Goal: Task Accomplishment & Management: Use online tool/utility

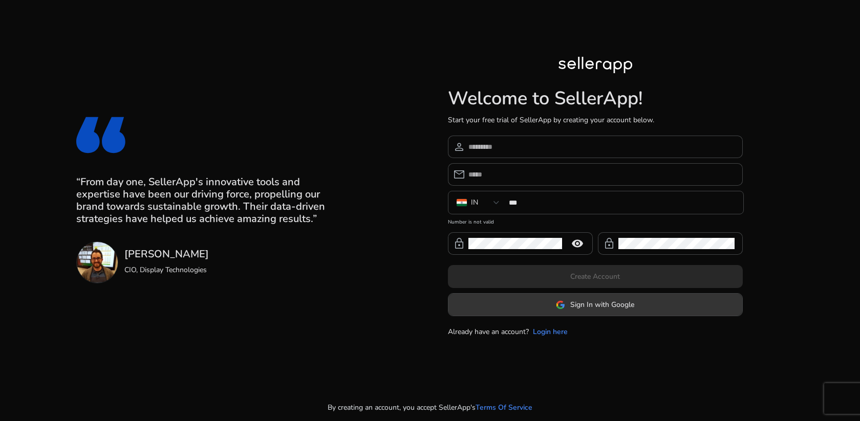
click at [566, 309] on span "Sign In with Google" at bounding box center [595, 304] width 78 height 11
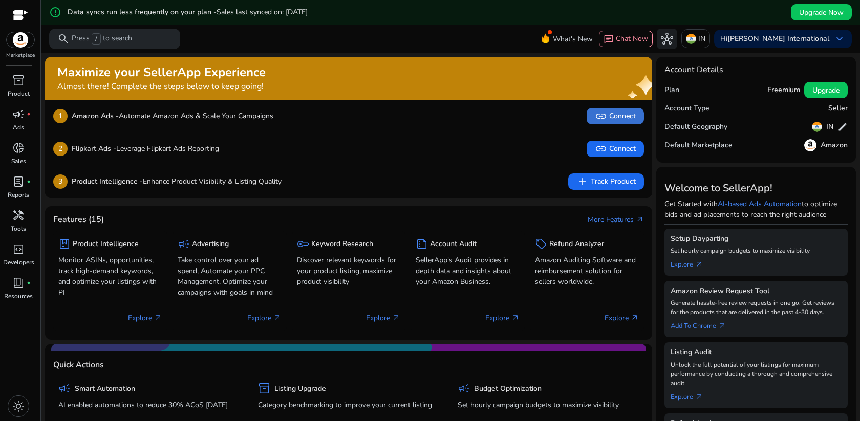
click at [620, 116] on span "link Connect" at bounding box center [615, 116] width 41 height 12
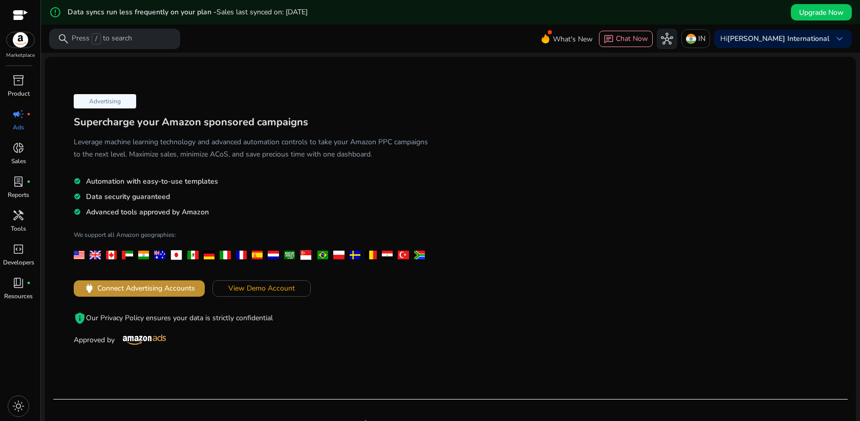
click at [169, 284] on span "Connect Advertising Accounts" at bounding box center [146, 288] width 98 height 11
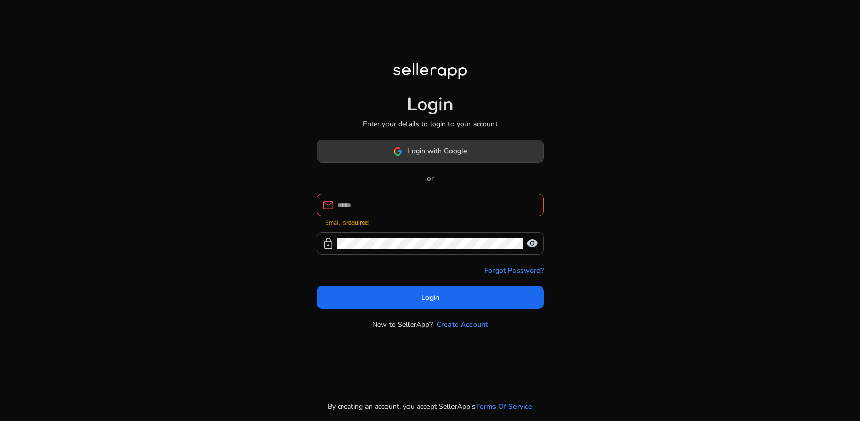
click at [462, 157] on span "Login with Google" at bounding box center [436, 151] width 59 height 11
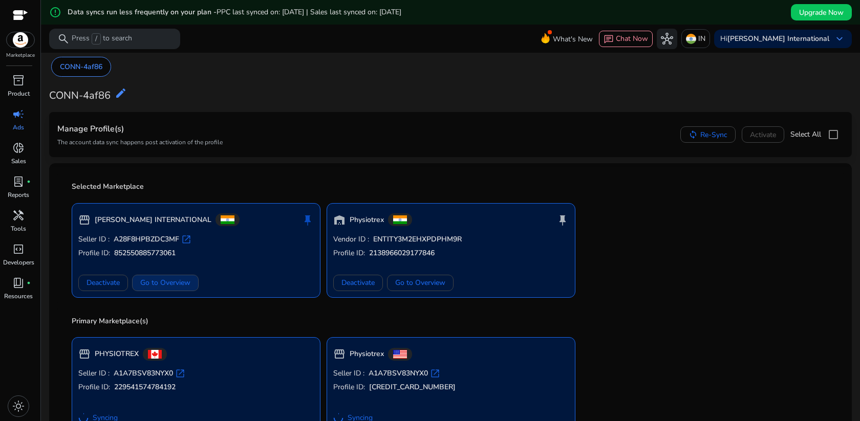
click at [189, 284] on span "Go to Overview" at bounding box center [165, 282] width 50 height 11
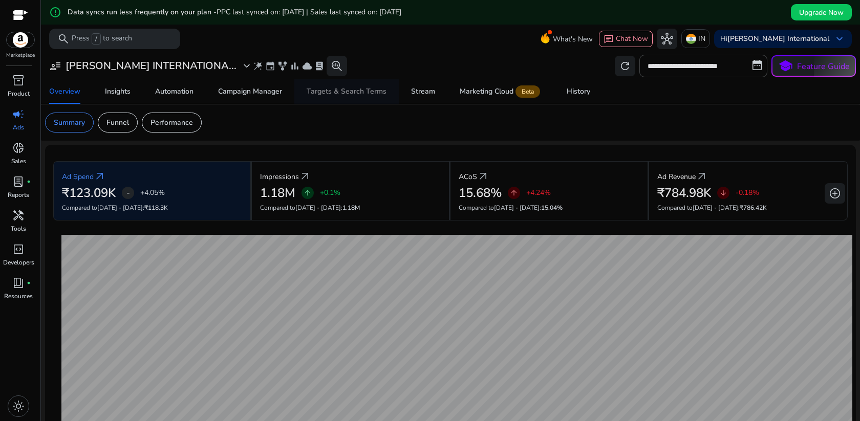
click at [369, 95] on div "Targets & Search Terms" at bounding box center [346, 91] width 80 height 7
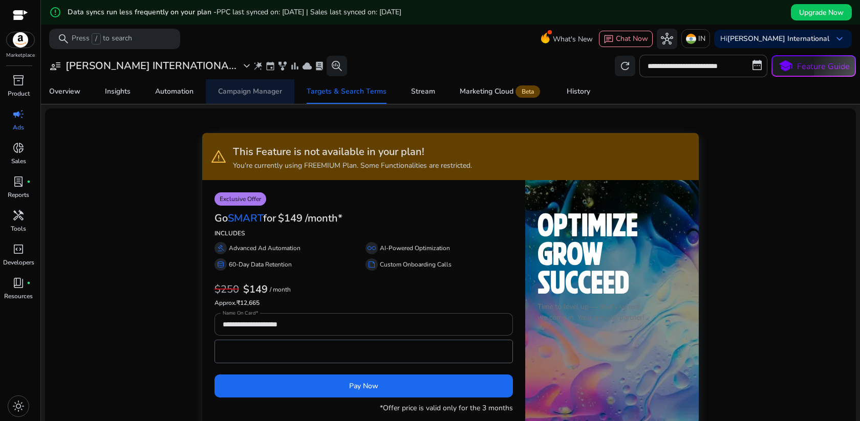
click at [266, 95] on div "Campaign Manager" at bounding box center [250, 91] width 64 height 7
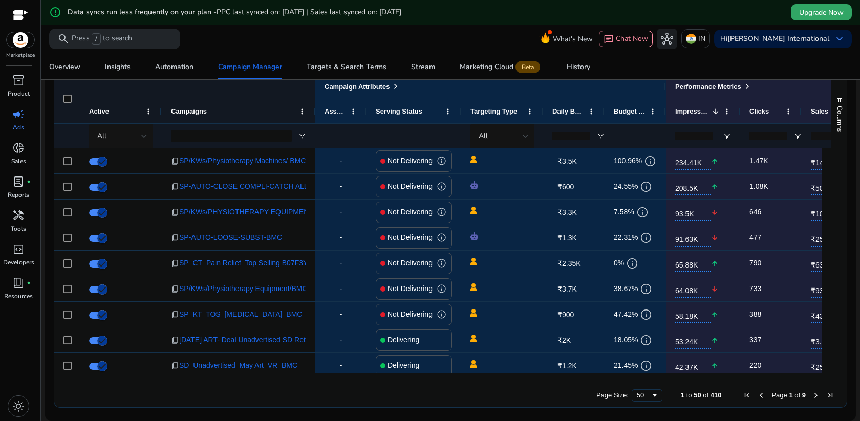
click at [807, 12] on span "Upgrade Now" at bounding box center [821, 12] width 45 height 11
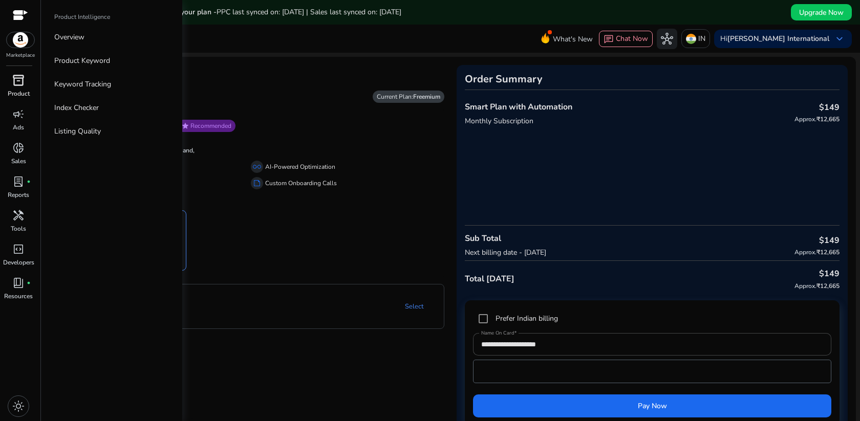
click at [20, 88] on div "inventory_2" at bounding box center [18, 80] width 29 height 16
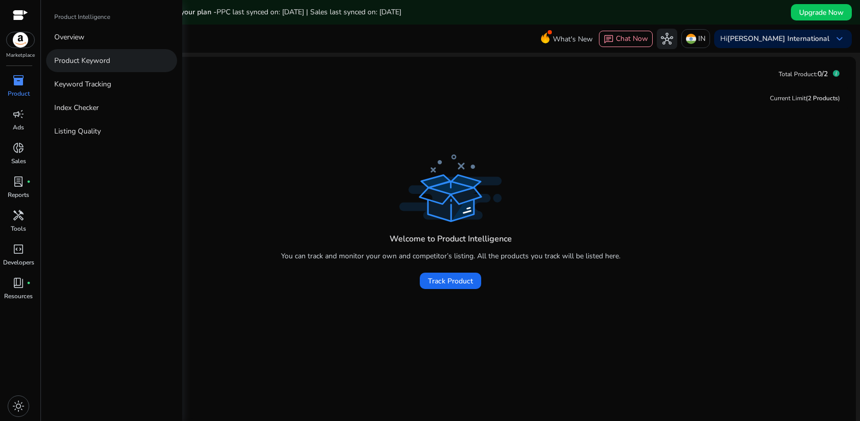
click at [84, 58] on p "Product Keyword" at bounding box center [82, 60] width 56 height 11
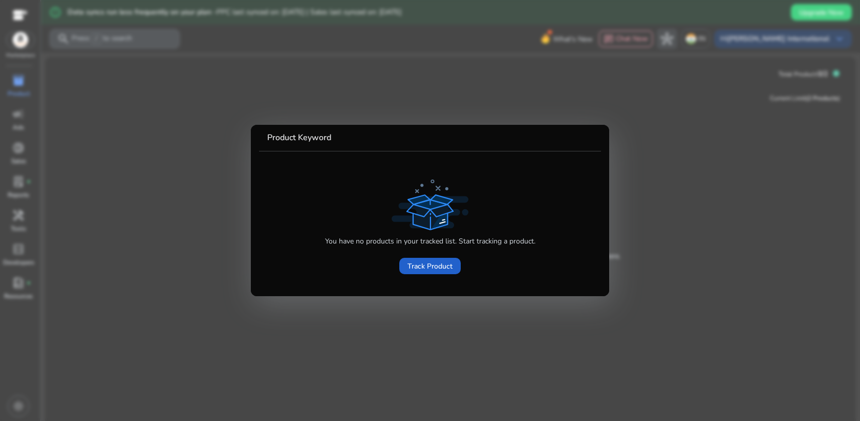
click at [440, 265] on span "Track Product" at bounding box center [429, 266] width 45 height 11
